Goal: Information Seeking & Learning: Learn about a topic

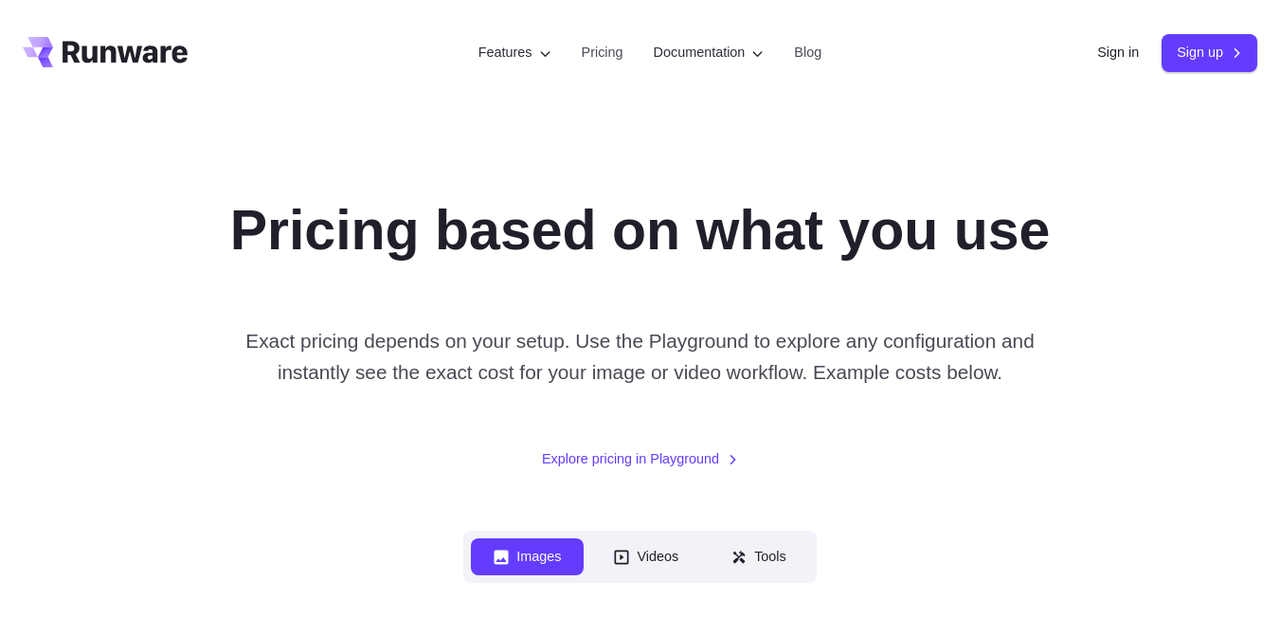
drag, startPoint x: 0, startPoint y: 0, endPoint x: 526, endPoint y: 587, distance: 787.9
click at [526, 575] on button "Images" at bounding box center [527, 556] width 113 height 37
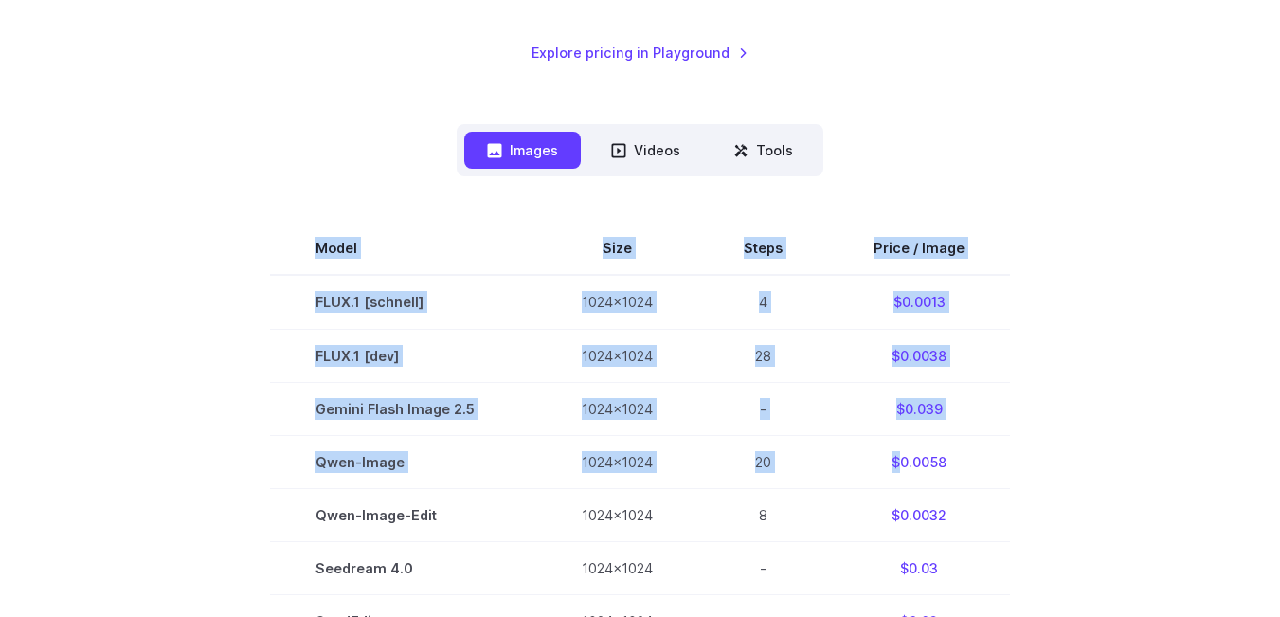
scroll to position [350, 0]
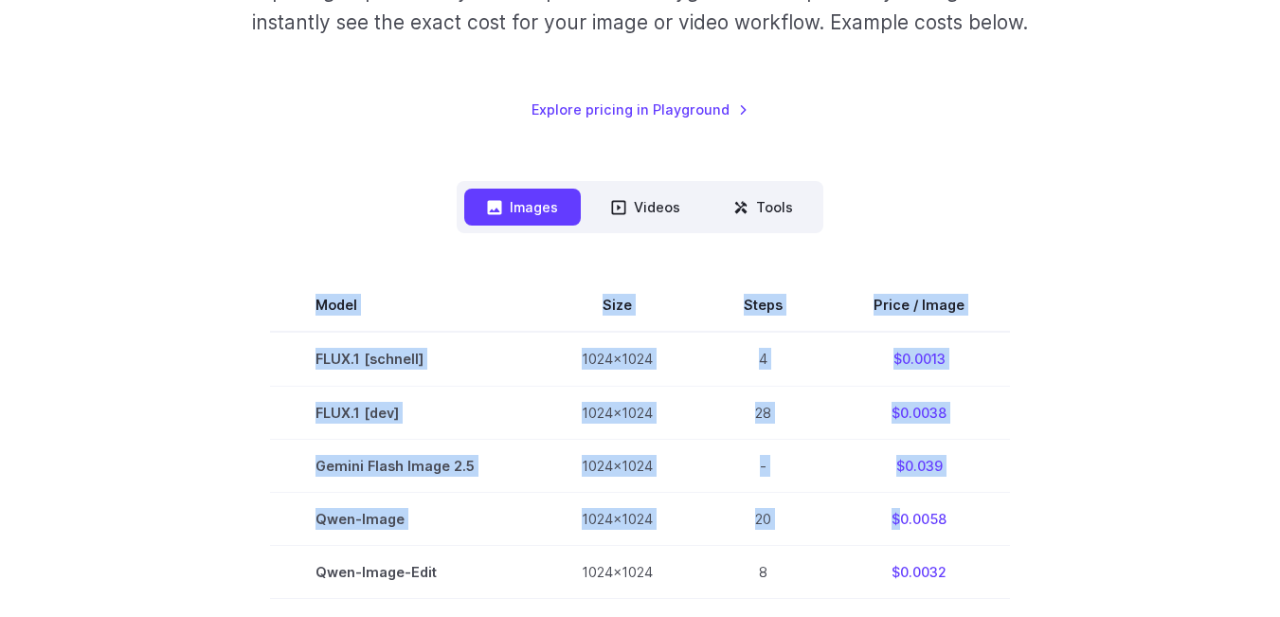
drag, startPoint x: 897, startPoint y: 112, endPoint x: 1018, endPoint y: 250, distance: 183.4
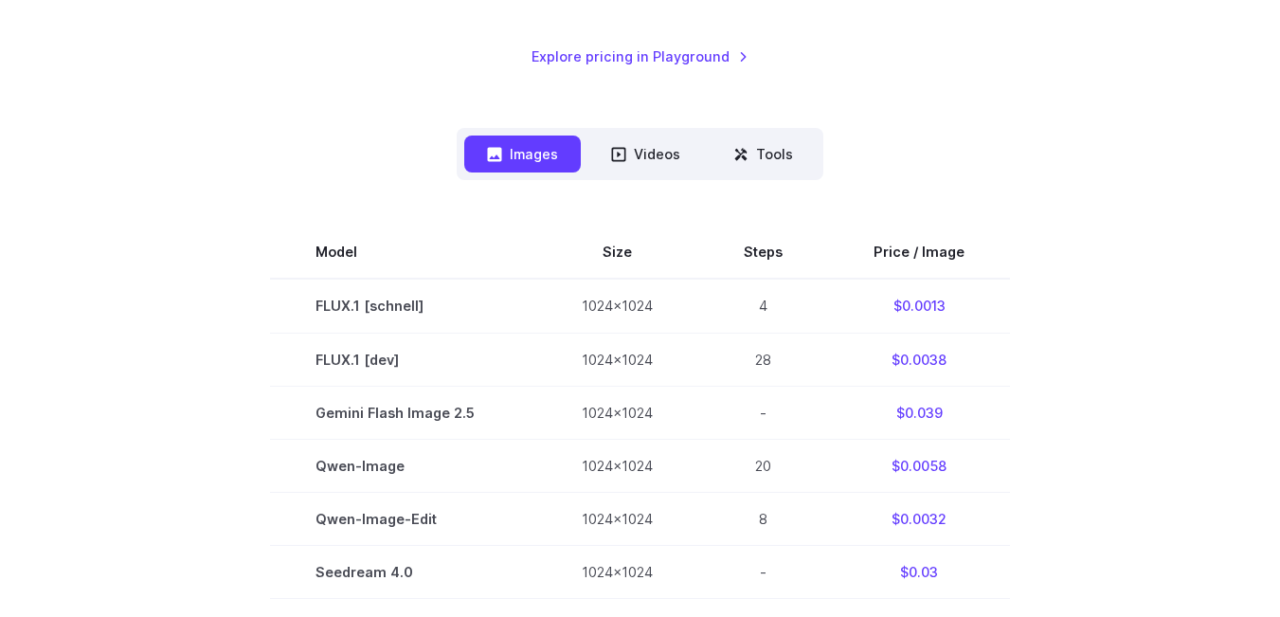
scroll to position [444, 0]
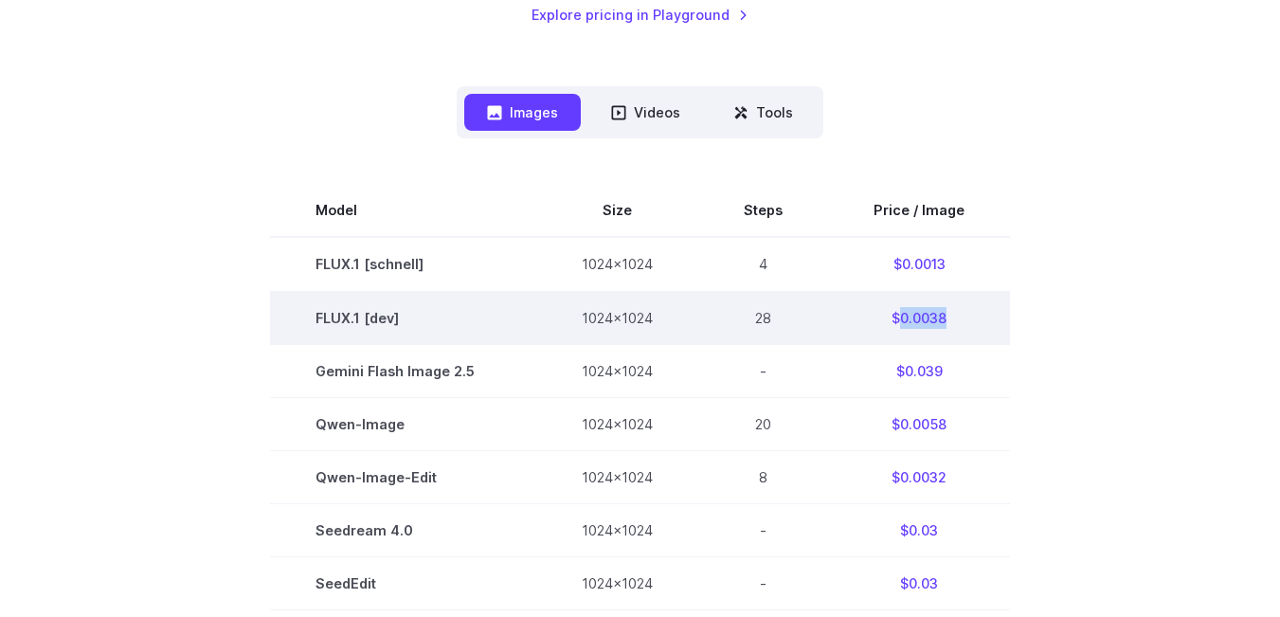
drag, startPoint x: 897, startPoint y: 321, endPoint x: 964, endPoint y: 317, distance: 66.5
click at [964, 317] on td "$0.0038" at bounding box center [919, 317] width 182 height 53
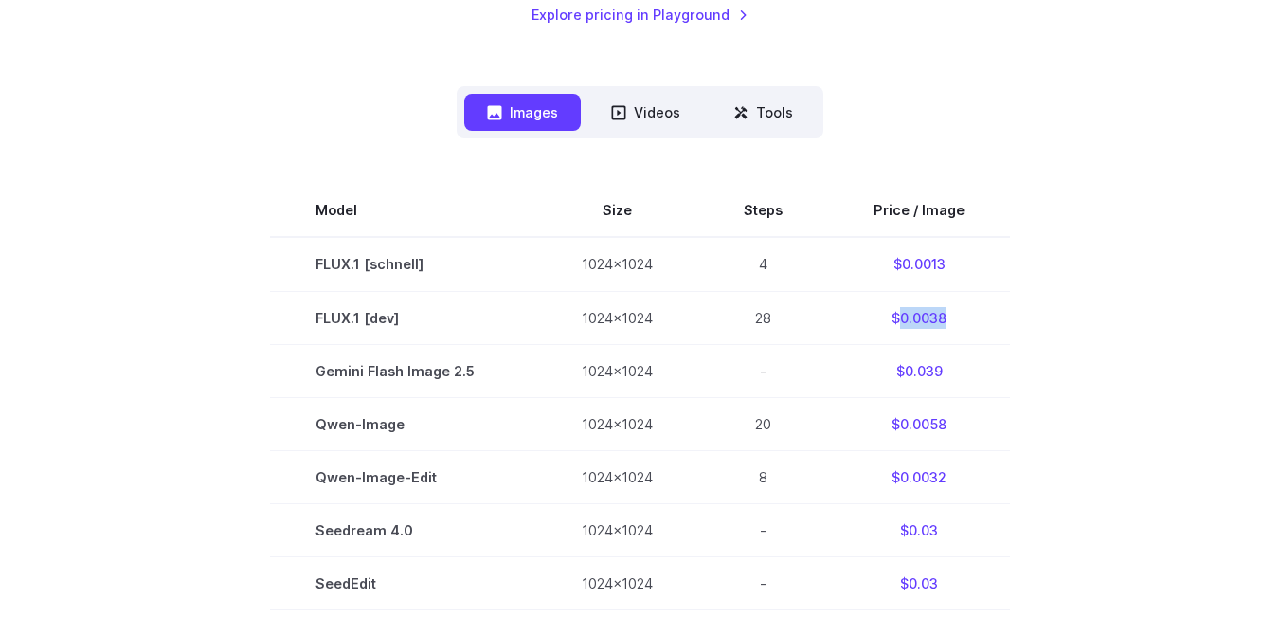
copy td "0.0038"
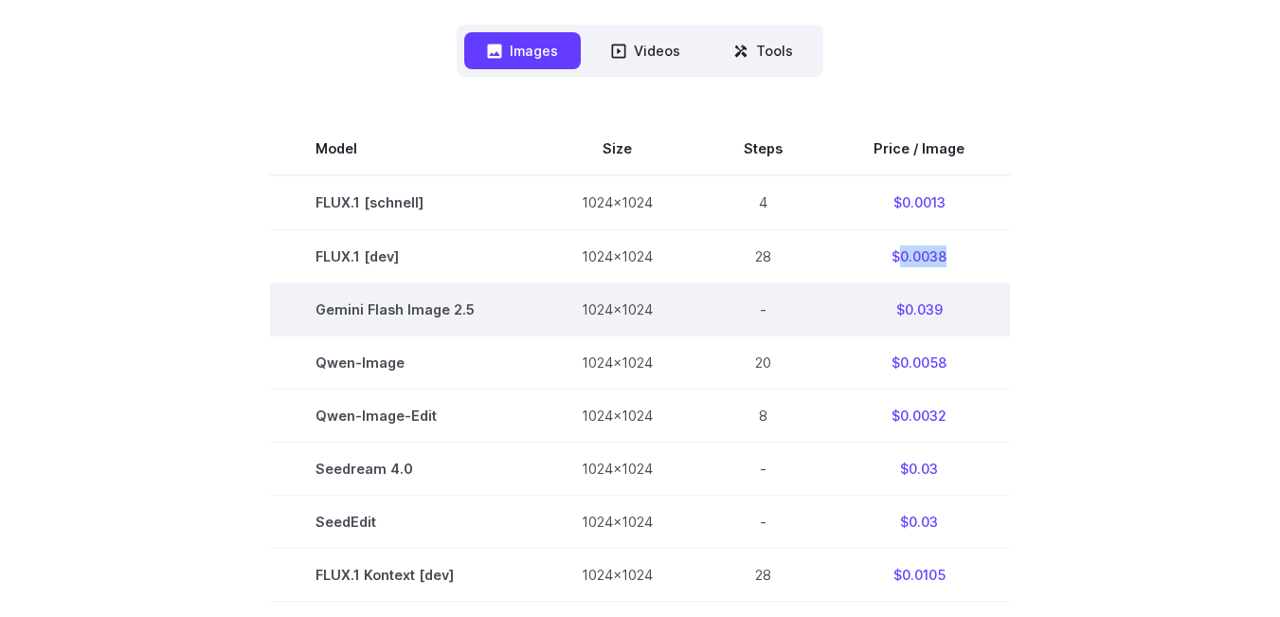
scroll to position [539, 0]
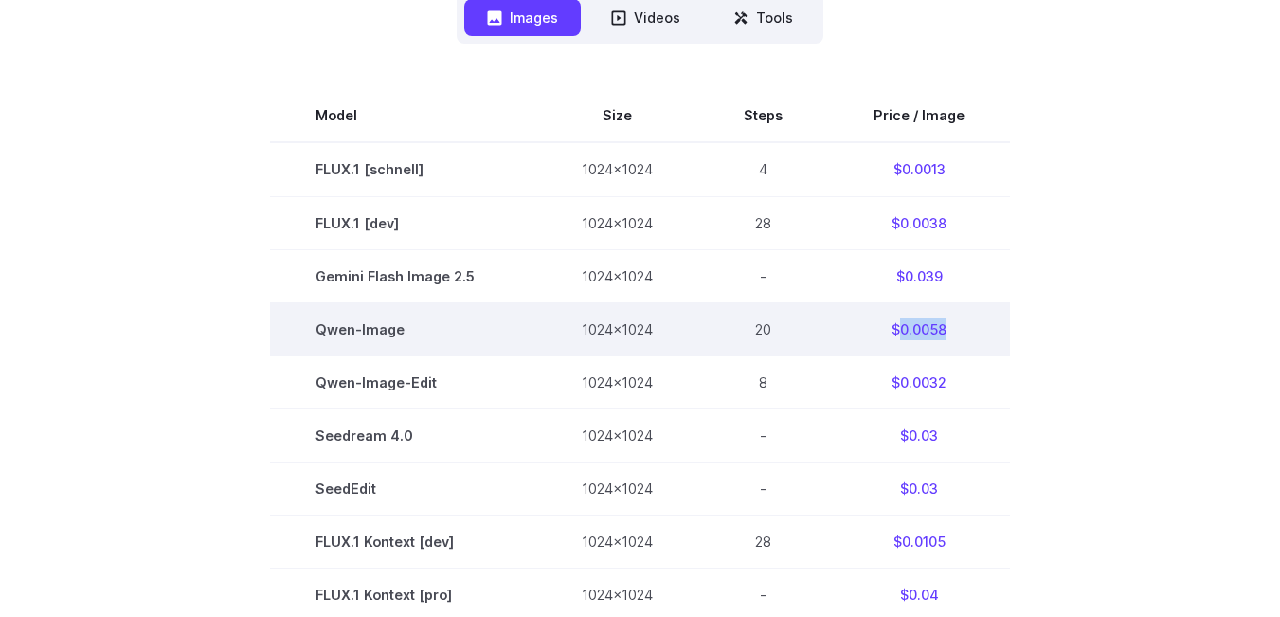
drag, startPoint x: 896, startPoint y: 329, endPoint x: 950, endPoint y: 329, distance: 53.1
click at [950, 329] on td "$0.0058" at bounding box center [919, 328] width 182 height 53
copy td "0.0058"
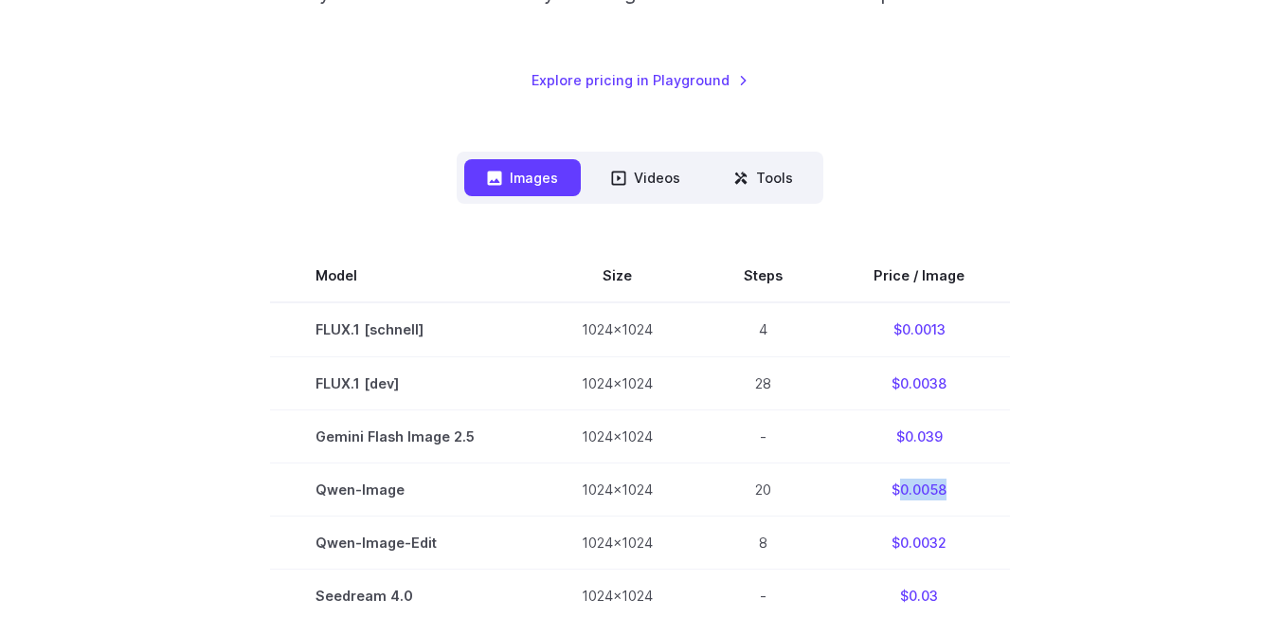
scroll to position [474, 0]
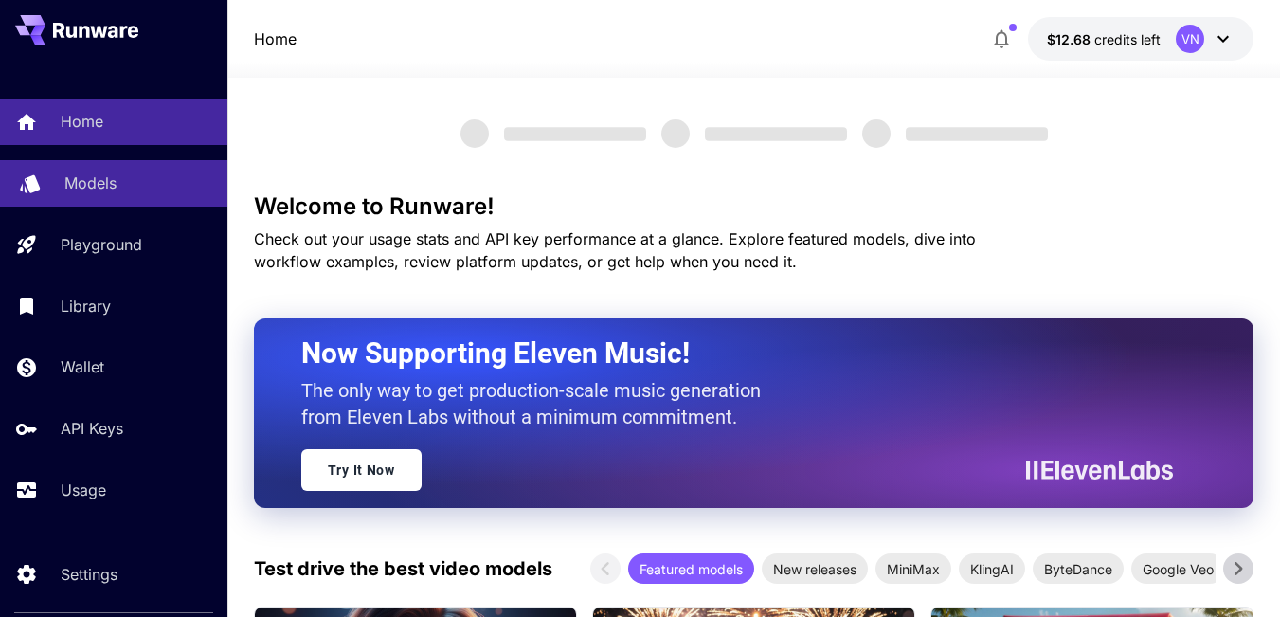
click at [112, 187] on p "Models" at bounding box center [90, 183] width 52 height 23
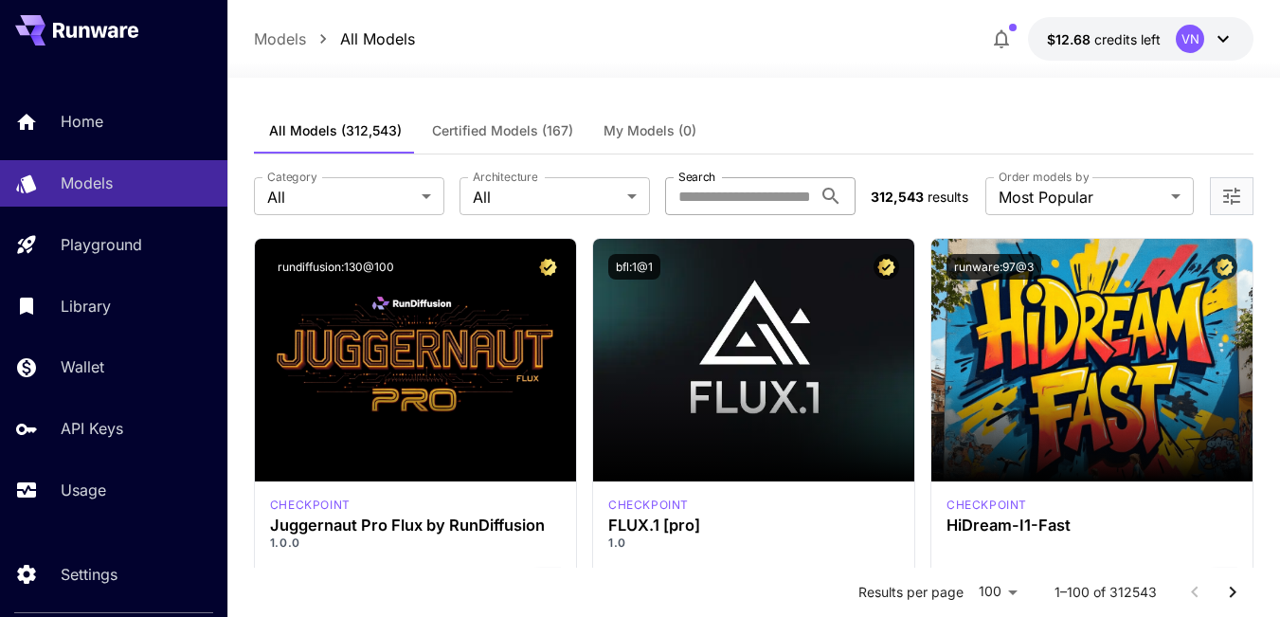
click at [769, 196] on input "Search" at bounding box center [738, 196] width 147 height 38
paste input "**********"
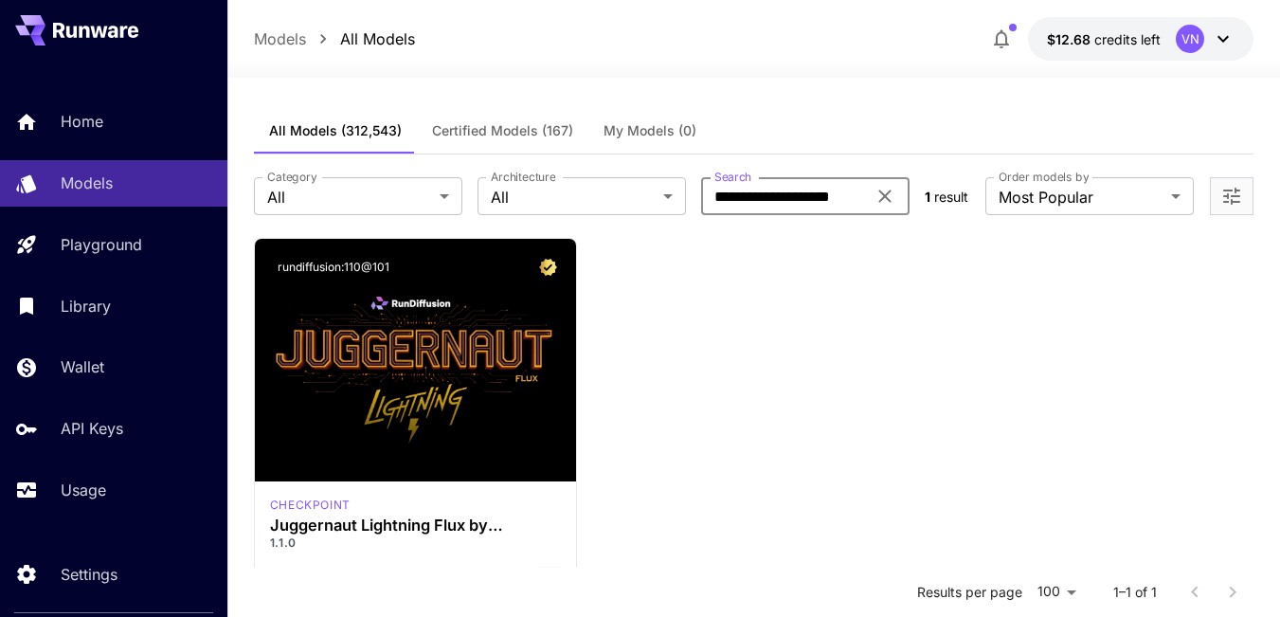
type input "**********"
click at [652, 129] on span "My Models (0)" at bounding box center [650, 130] width 93 height 17
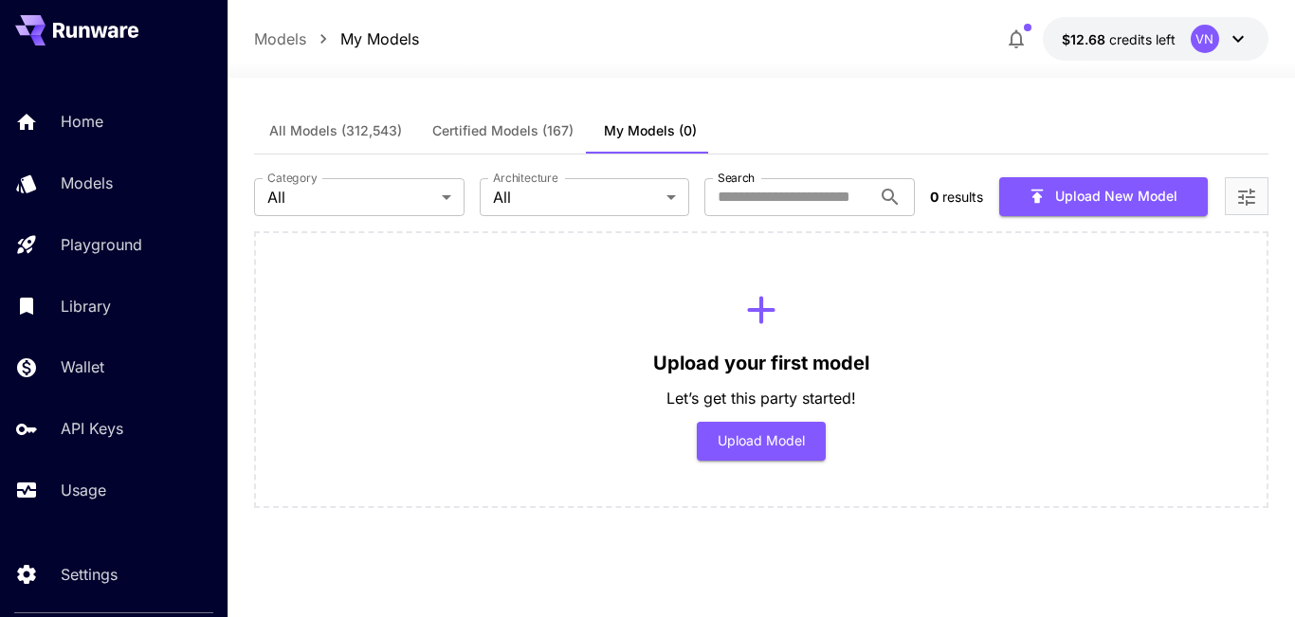
click at [520, 132] on span "Certified Models (167)" at bounding box center [502, 130] width 141 height 17
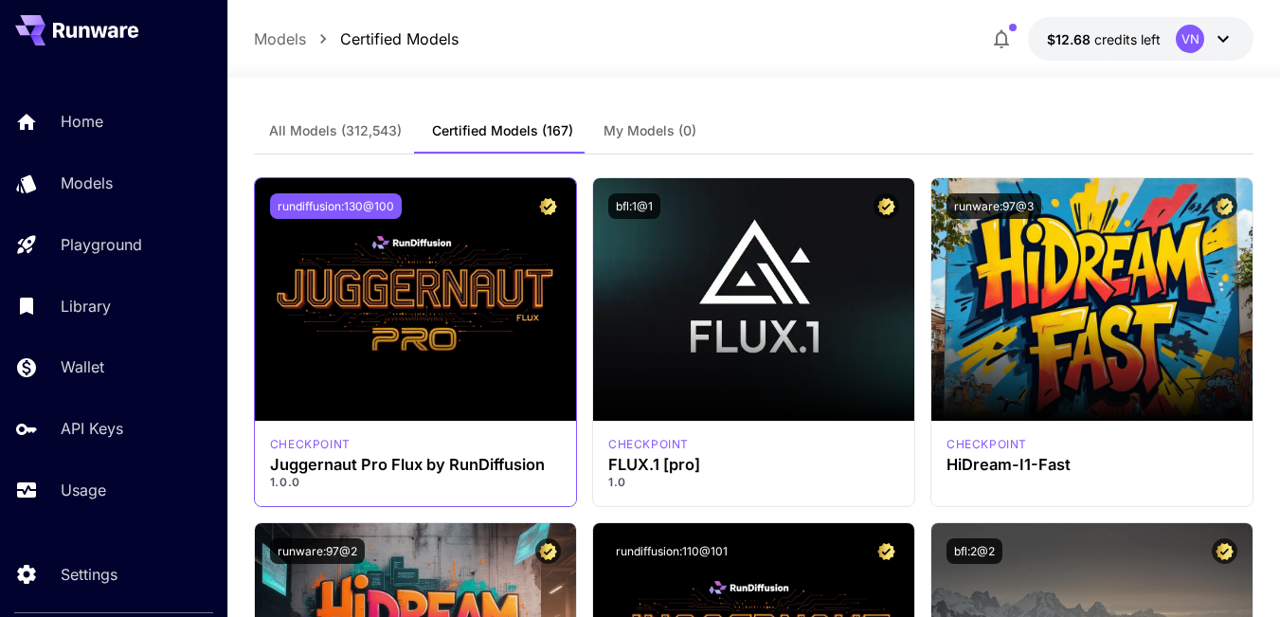
click at [300, 206] on button "rundiffusion:130@100" at bounding box center [336, 206] width 132 height 26
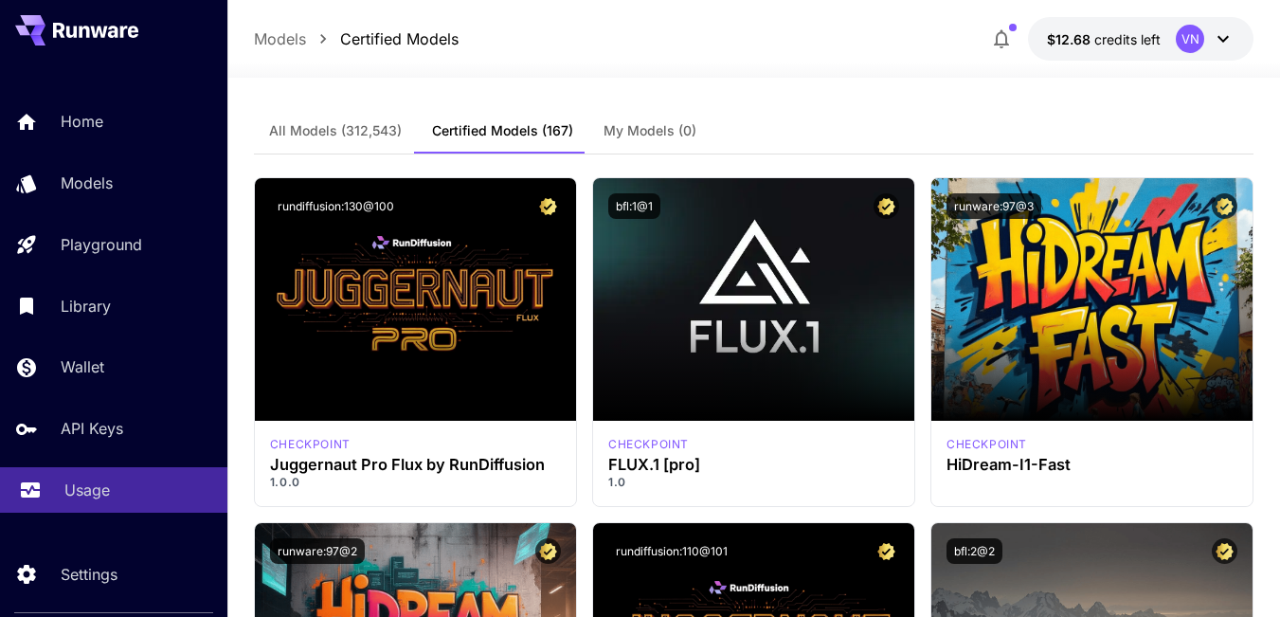
click at [96, 487] on p "Usage" at bounding box center [86, 490] width 45 height 23
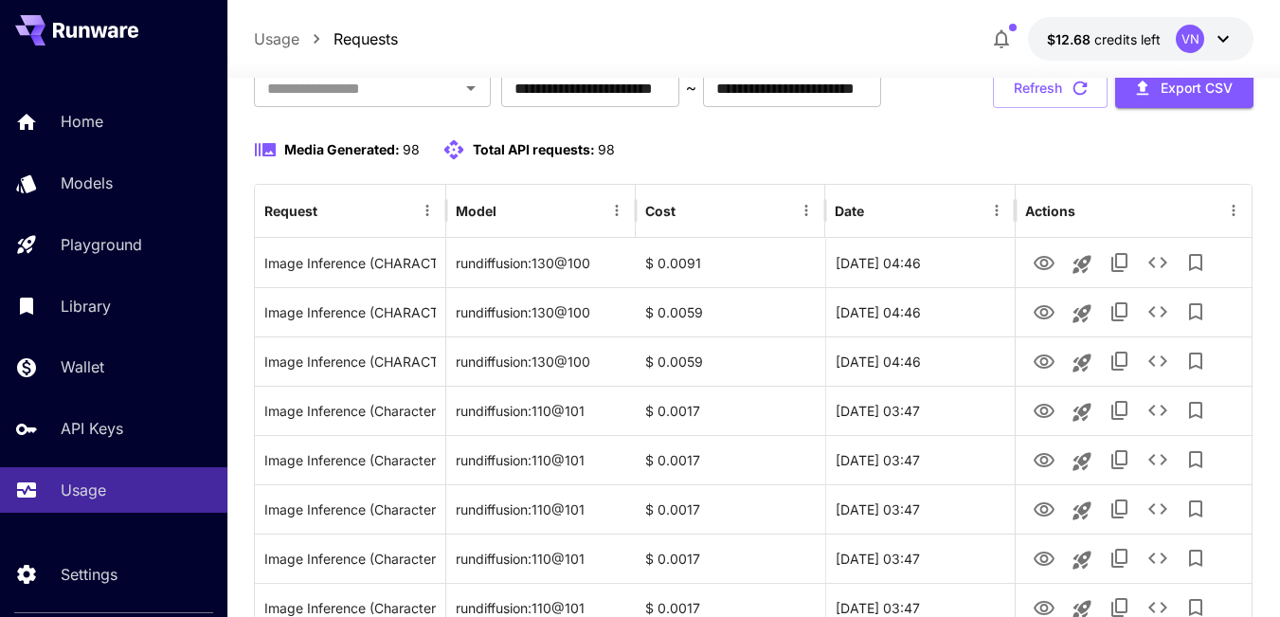
scroll to position [190, 0]
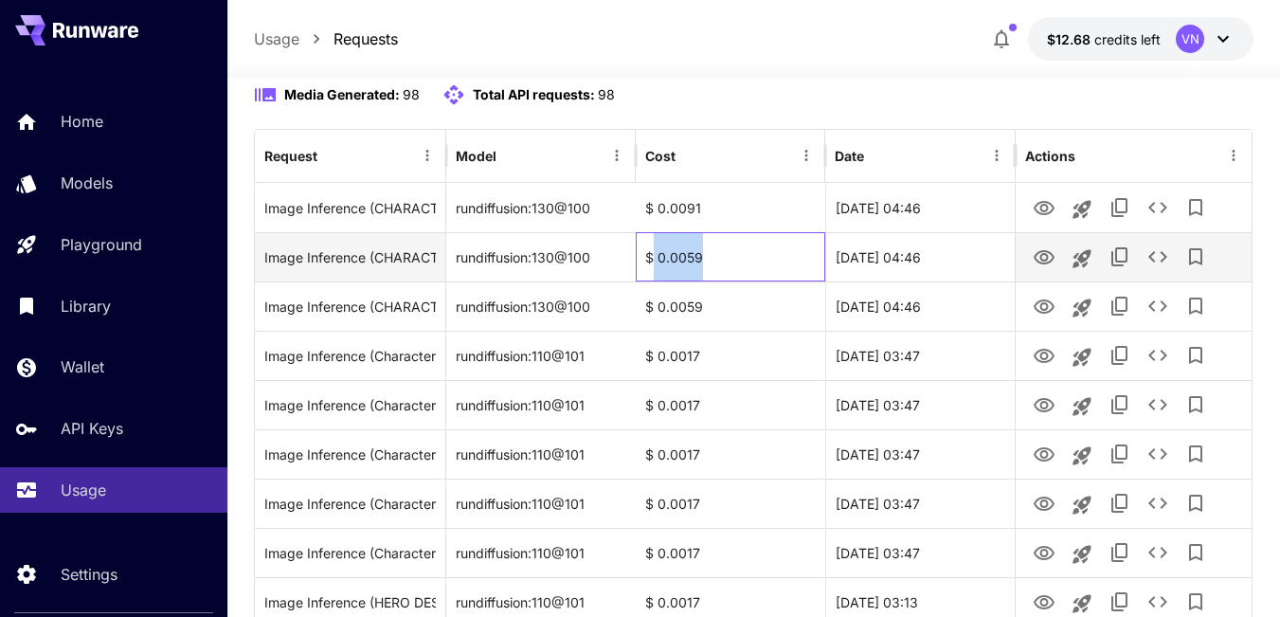
drag, startPoint x: 656, startPoint y: 317, endPoint x: 724, endPoint y: 316, distance: 68.3
click at [724, 281] on div "$ 0.0059" at bounding box center [731, 256] width 190 height 49
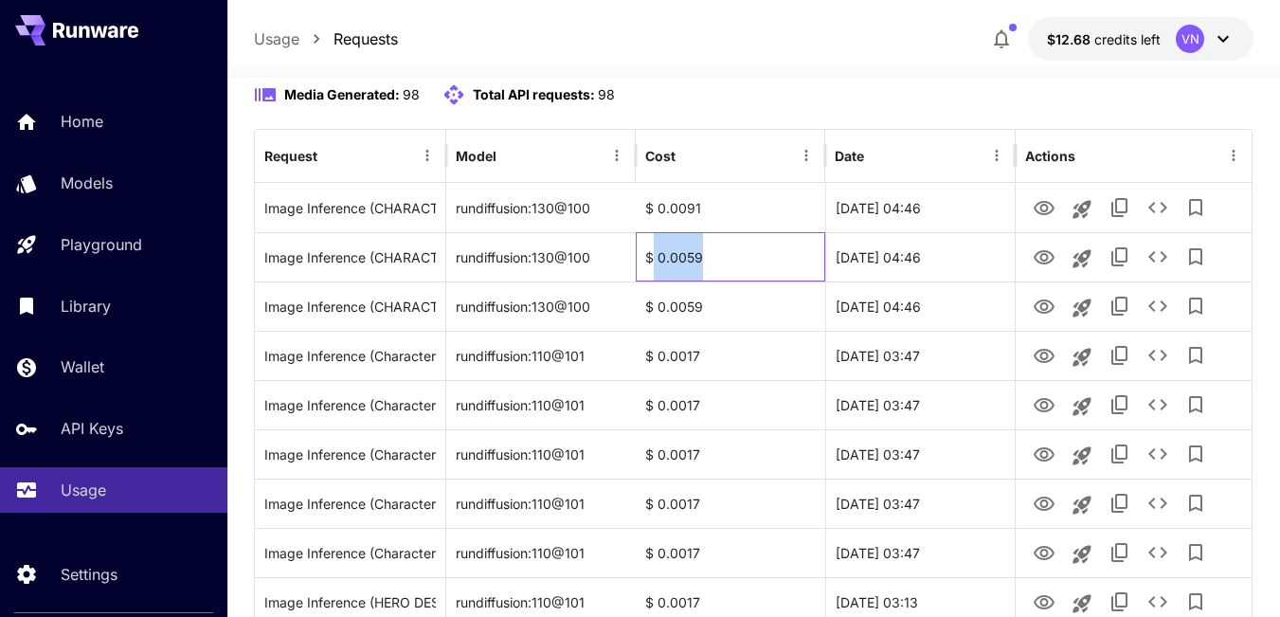
copy div "0.0059"
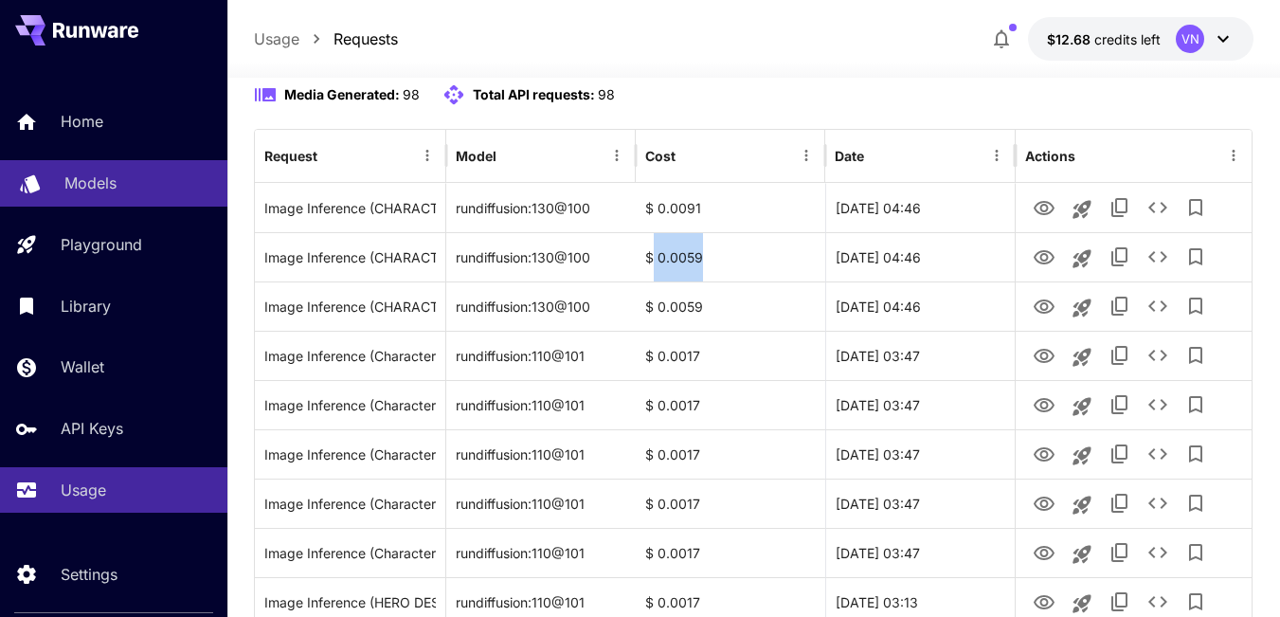
click at [116, 184] on p "Models" at bounding box center [90, 183] width 52 height 23
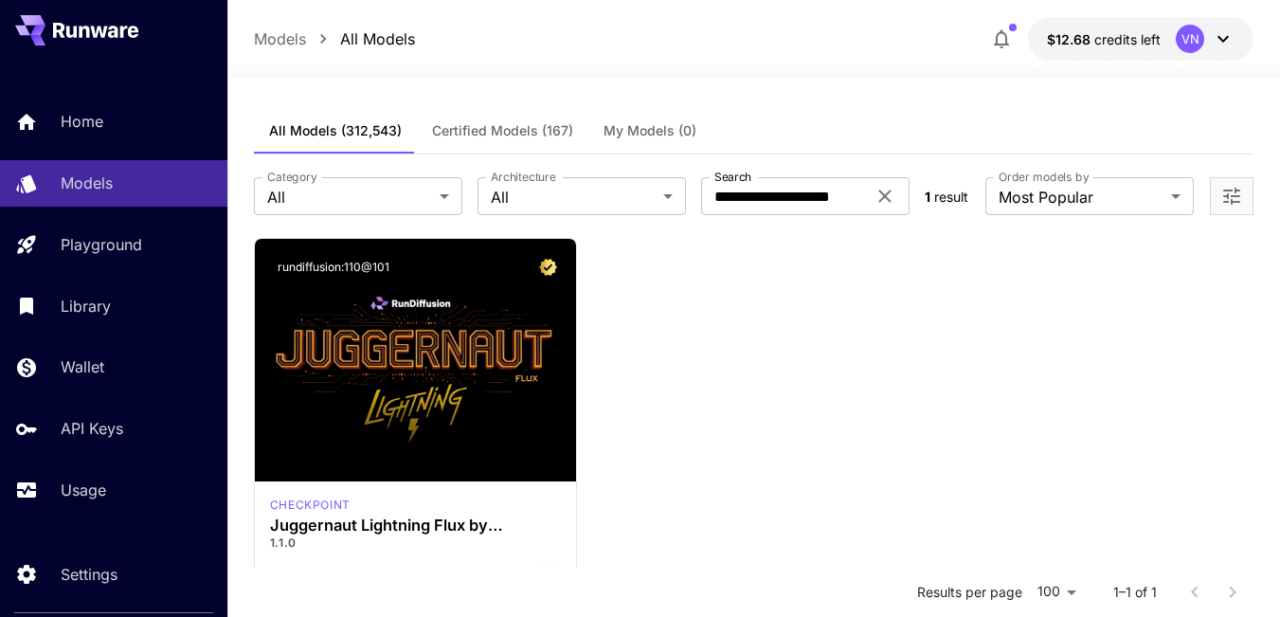
drag, startPoint x: 885, startPoint y: 189, endPoint x: 878, endPoint y: 339, distance: 150.9
click at [878, 339] on div "**********" at bounding box center [754, 529] width 1000 height 750
click at [542, 127] on span "Certified Models (167)" at bounding box center [502, 130] width 141 height 17
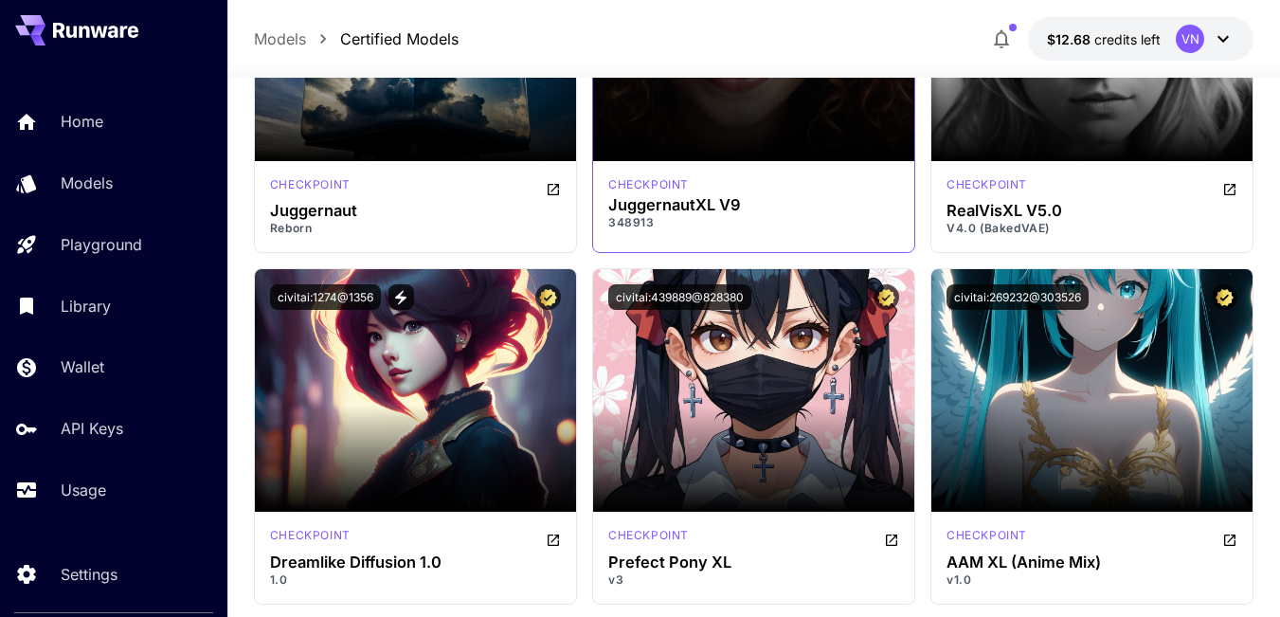
scroll to position [5184, 0]
